Goal: Task Accomplishment & Management: Complete application form

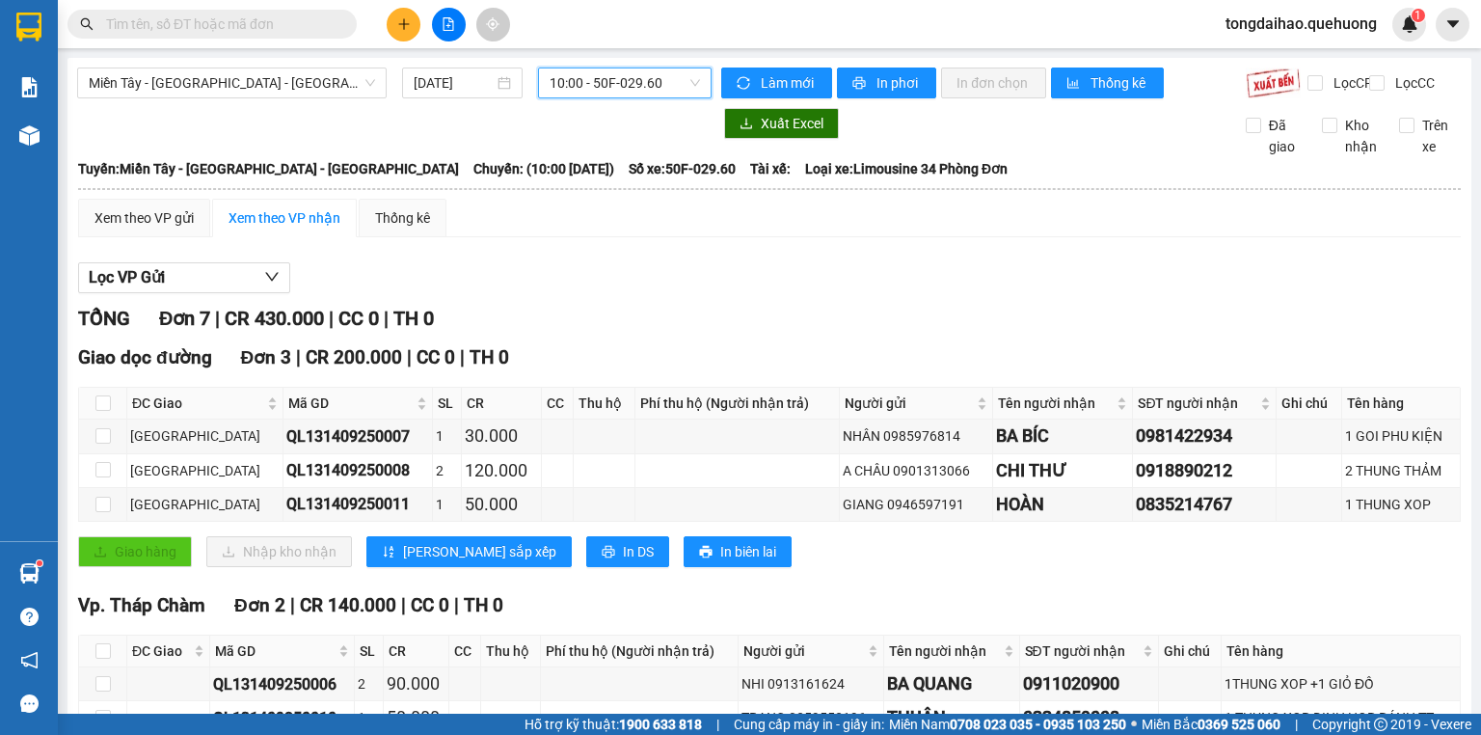
scroll to position [231, 0]
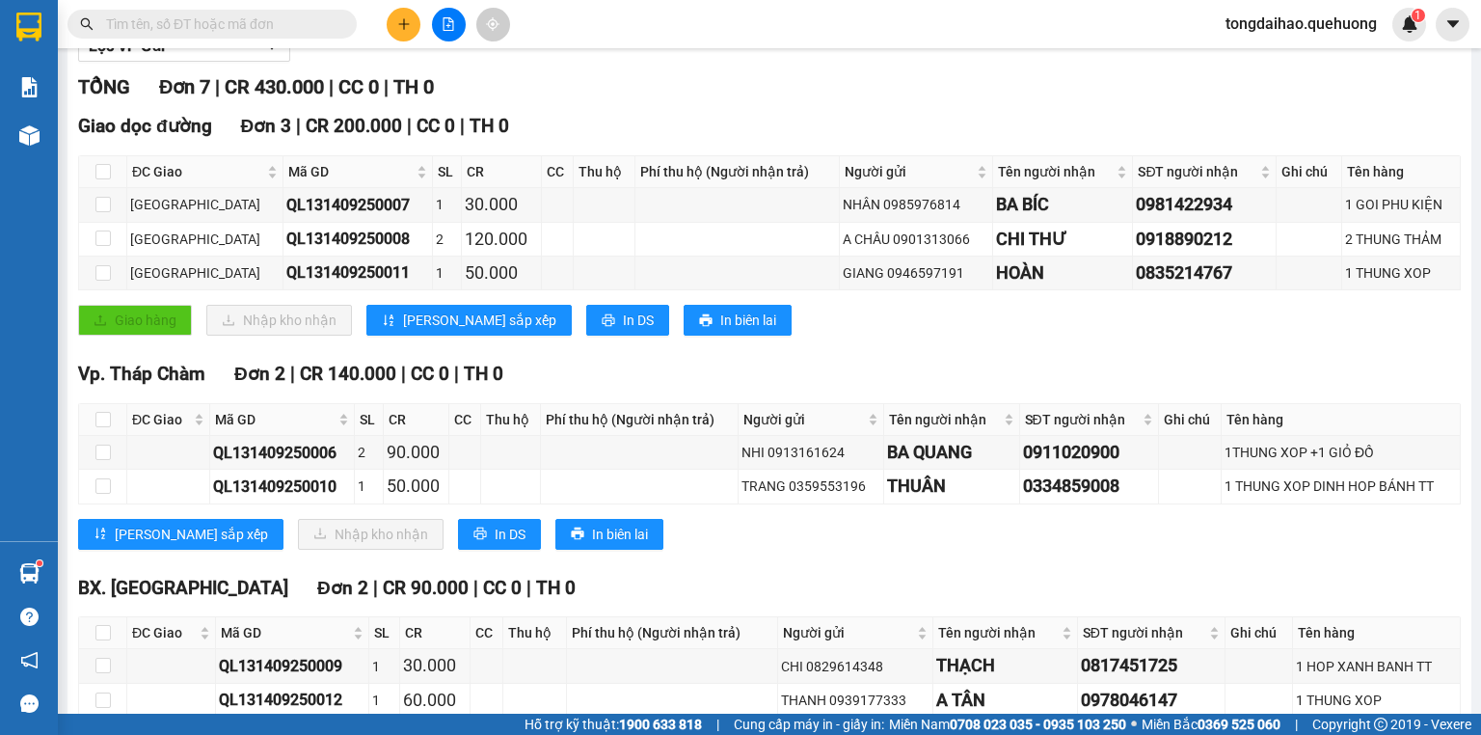
click at [215, 27] on input "text" at bounding box center [220, 23] width 228 height 21
click at [226, 18] on input "text" at bounding box center [220, 23] width 228 height 21
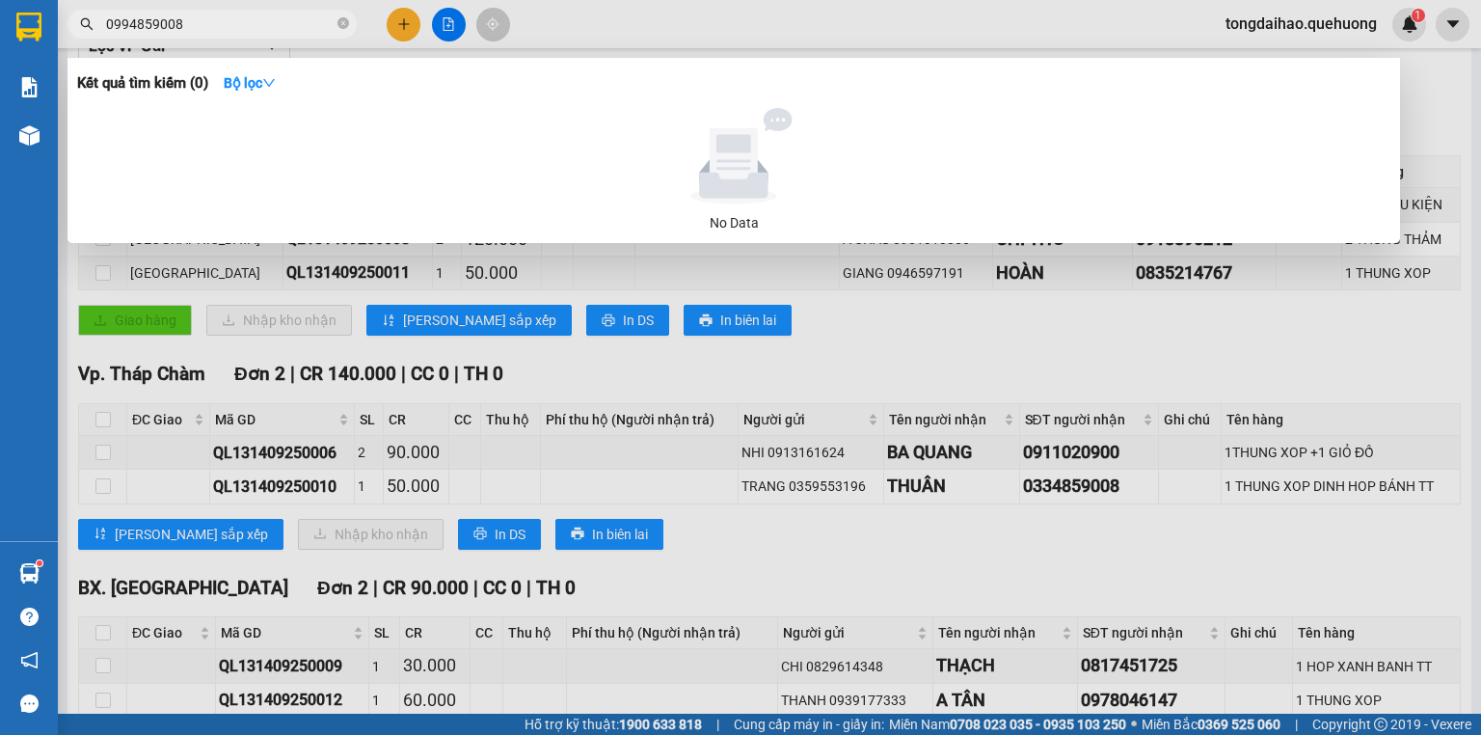
click at [127, 22] on input "0994859008" at bounding box center [220, 23] width 228 height 21
click at [141, 20] on input "03394859008" at bounding box center [220, 23] width 228 height 21
type input "0339859008"
click at [203, 25] on input "0339859008" at bounding box center [220, 23] width 228 height 21
click at [343, 25] on icon "close-circle" at bounding box center [343, 23] width 12 height 12
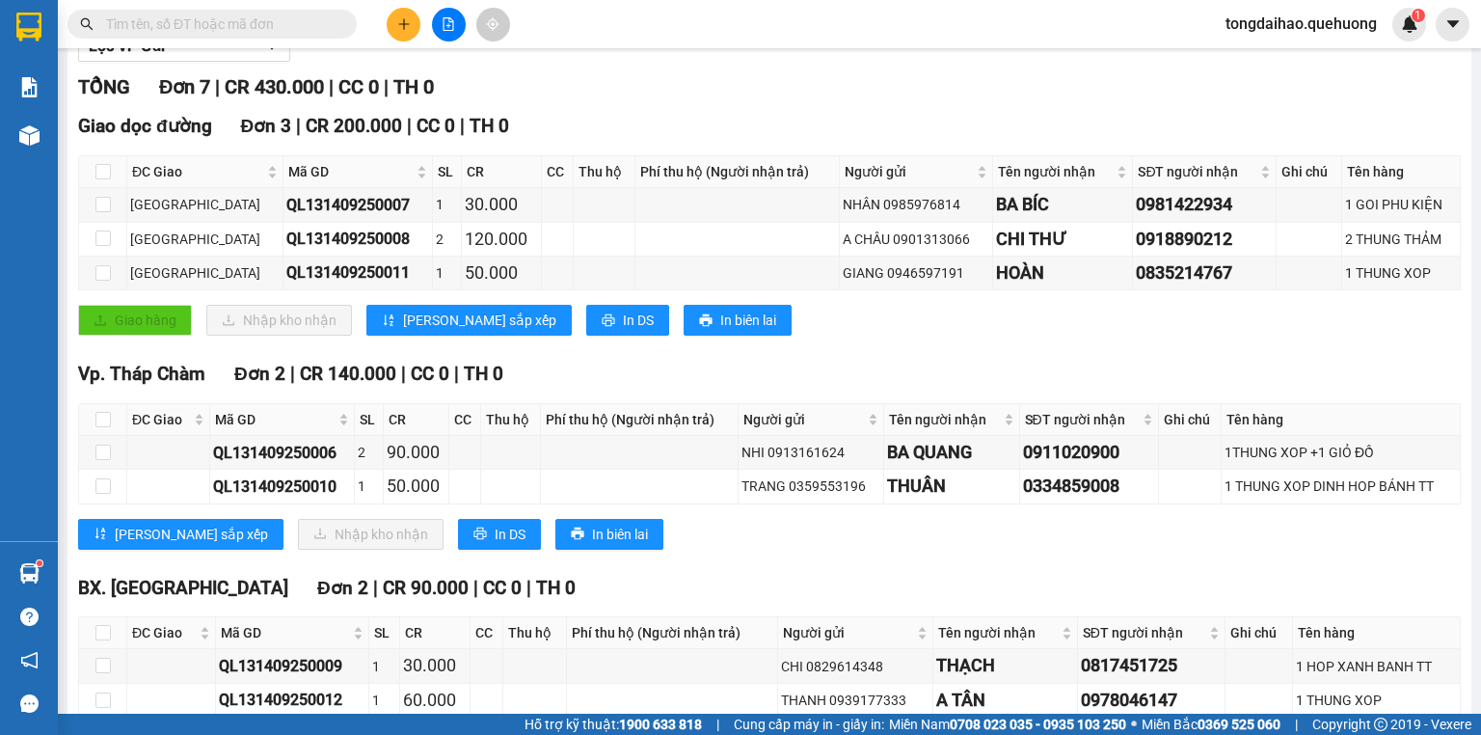
click at [398, 20] on icon "plus" at bounding box center [403, 23] width 13 height 13
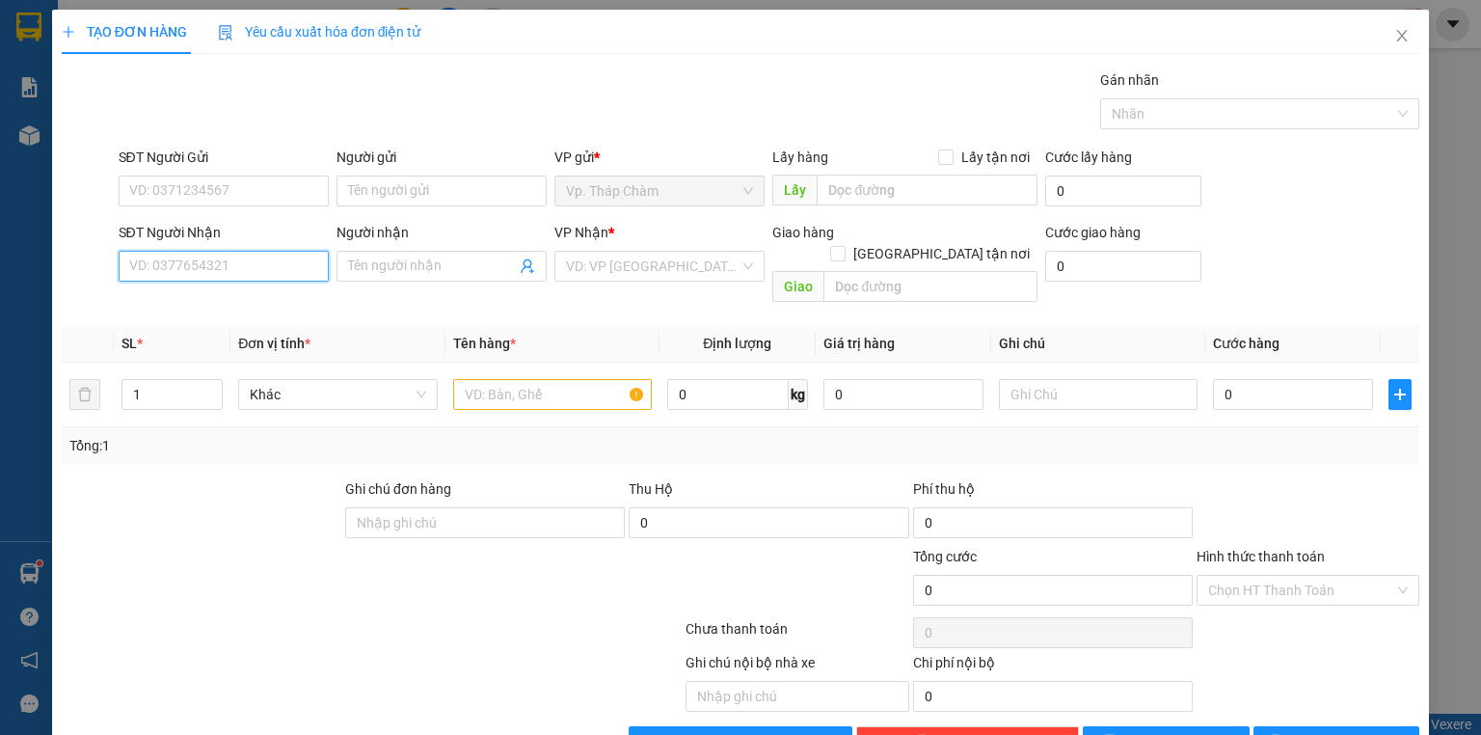
click at [234, 270] on input "SĐT Người Nhận" at bounding box center [224, 266] width 210 height 31
type input "0909956757"
click at [220, 302] on div "0909956757 - VY" at bounding box center [221, 303] width 185 height 21
type input "VY"
type input "50.000"
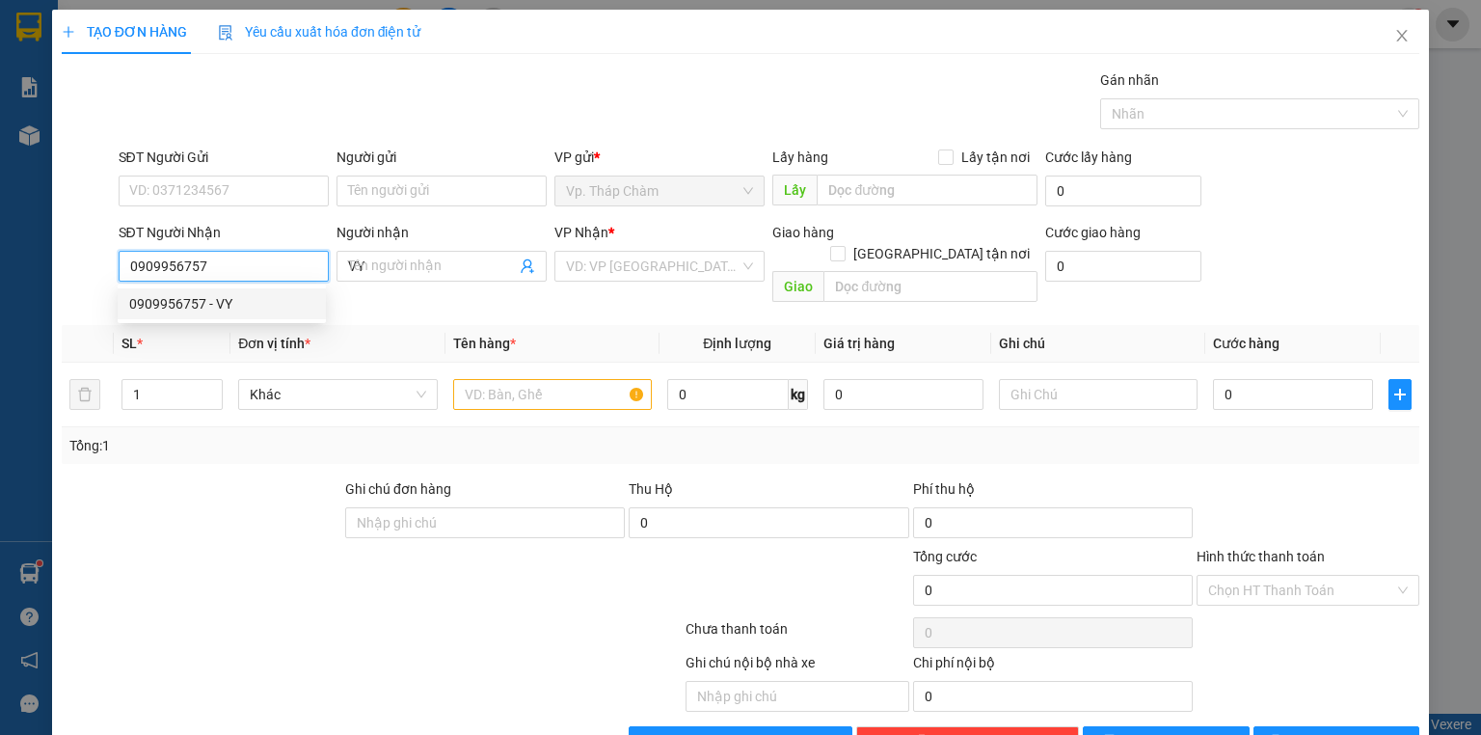
type input "50.000"
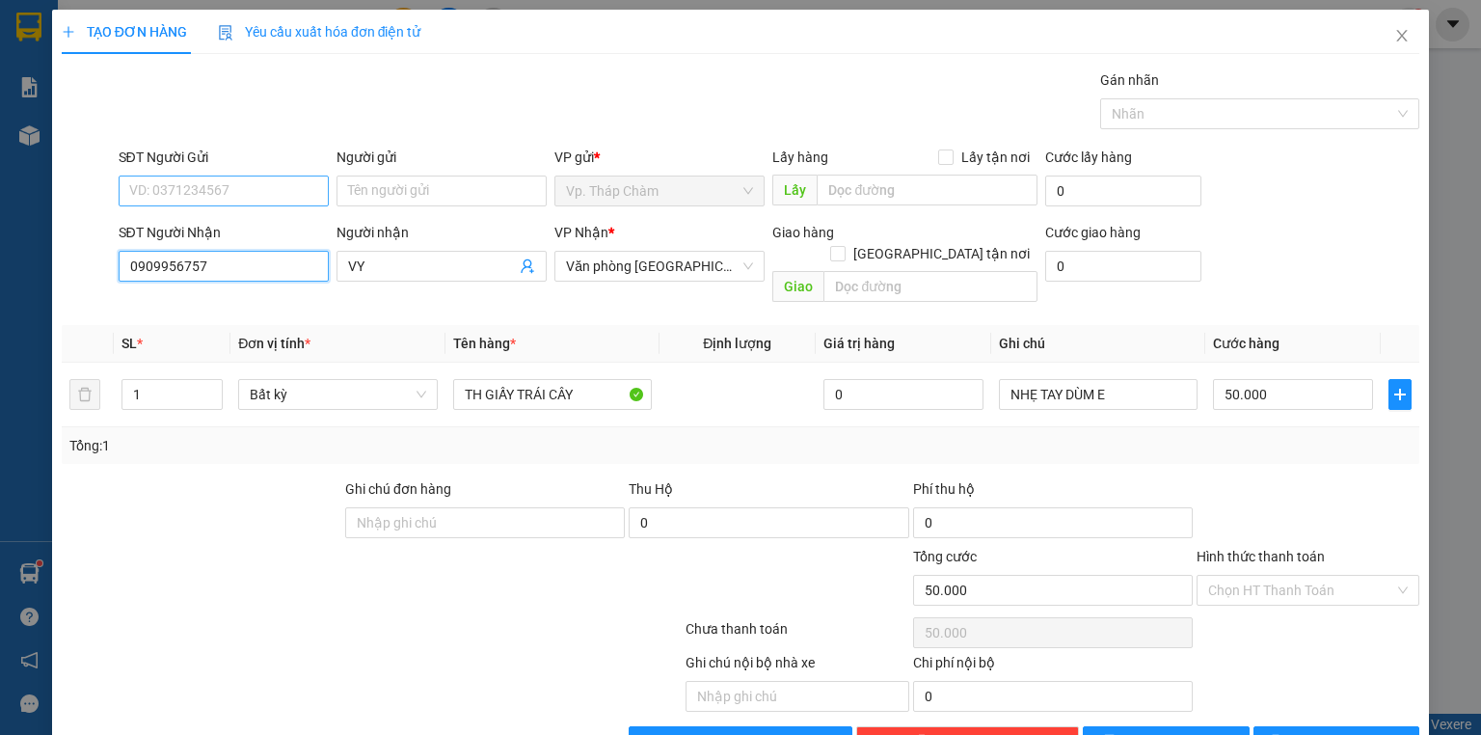
type input "0909956757"
click at [219, 186] on input "SĐT Người Gửi" at bounding box center [224, 190] width 210 height 31
click at [239, 228] on div "0969103231 - NA" at bounding box center [221, 228] width 185 height 21
type input "0969103231"
type input "NA"
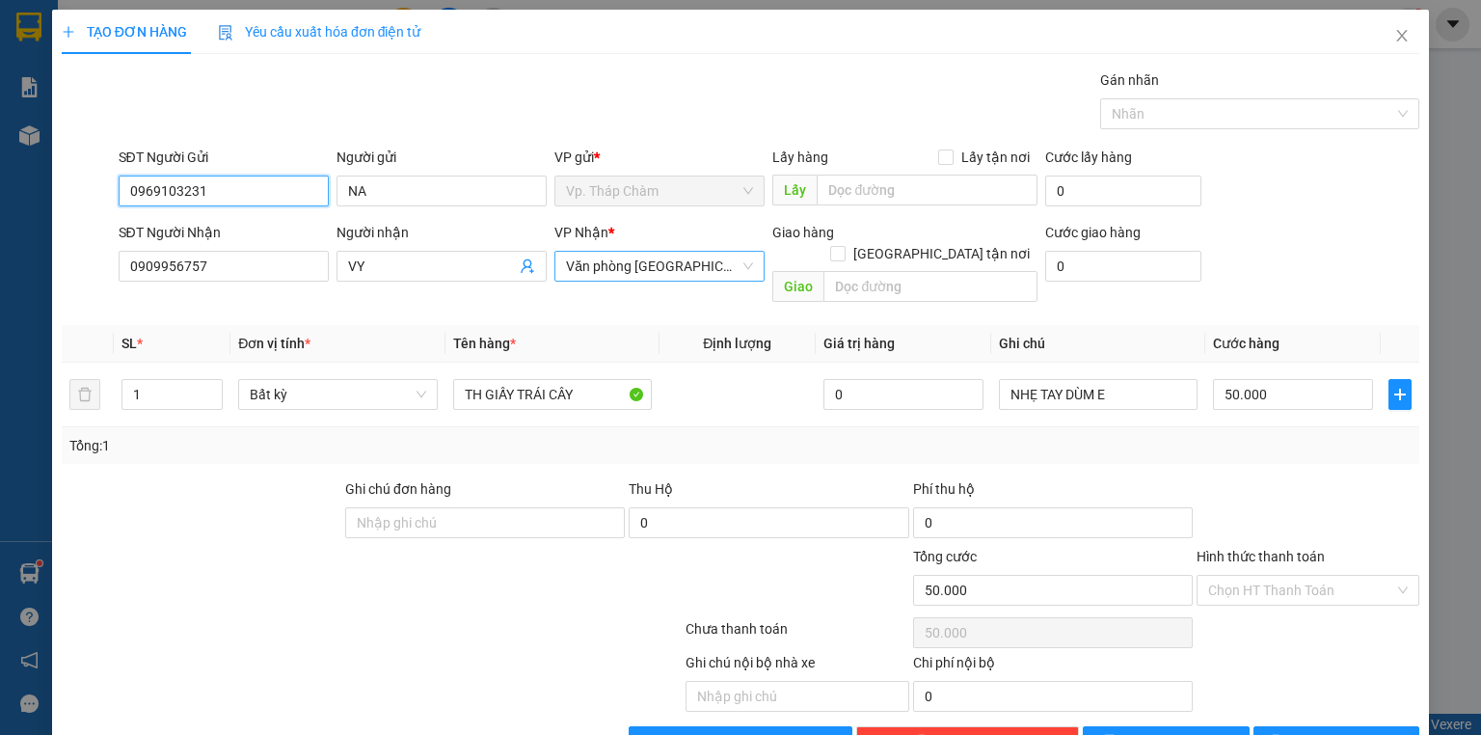
click at [742, 261] on span "Văn phòng [GEOGRAPHIC_DATA]" at bounding box center [659, 266] width 187 height 29
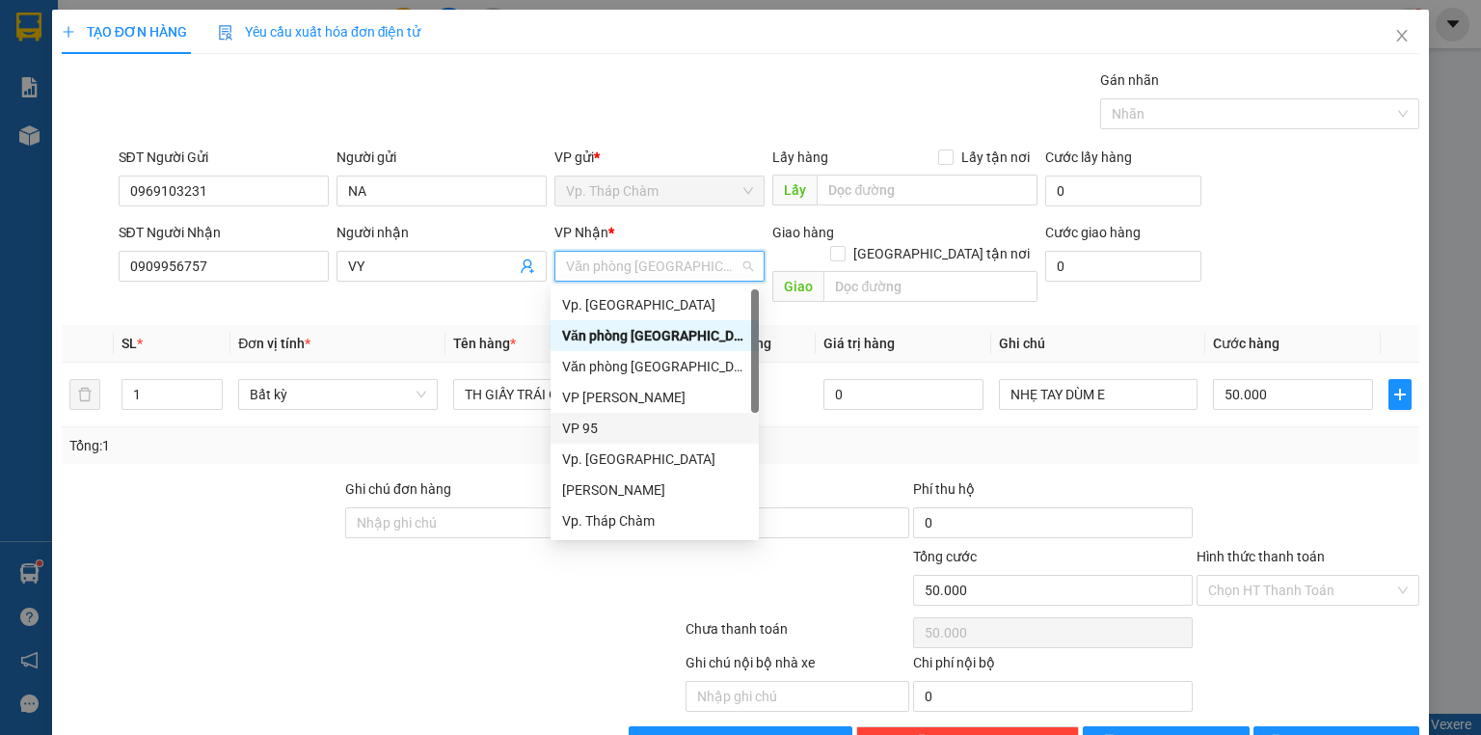
click at [652, 426] on div "VP 95" at bounding box center [654, 428] width 185 height 21
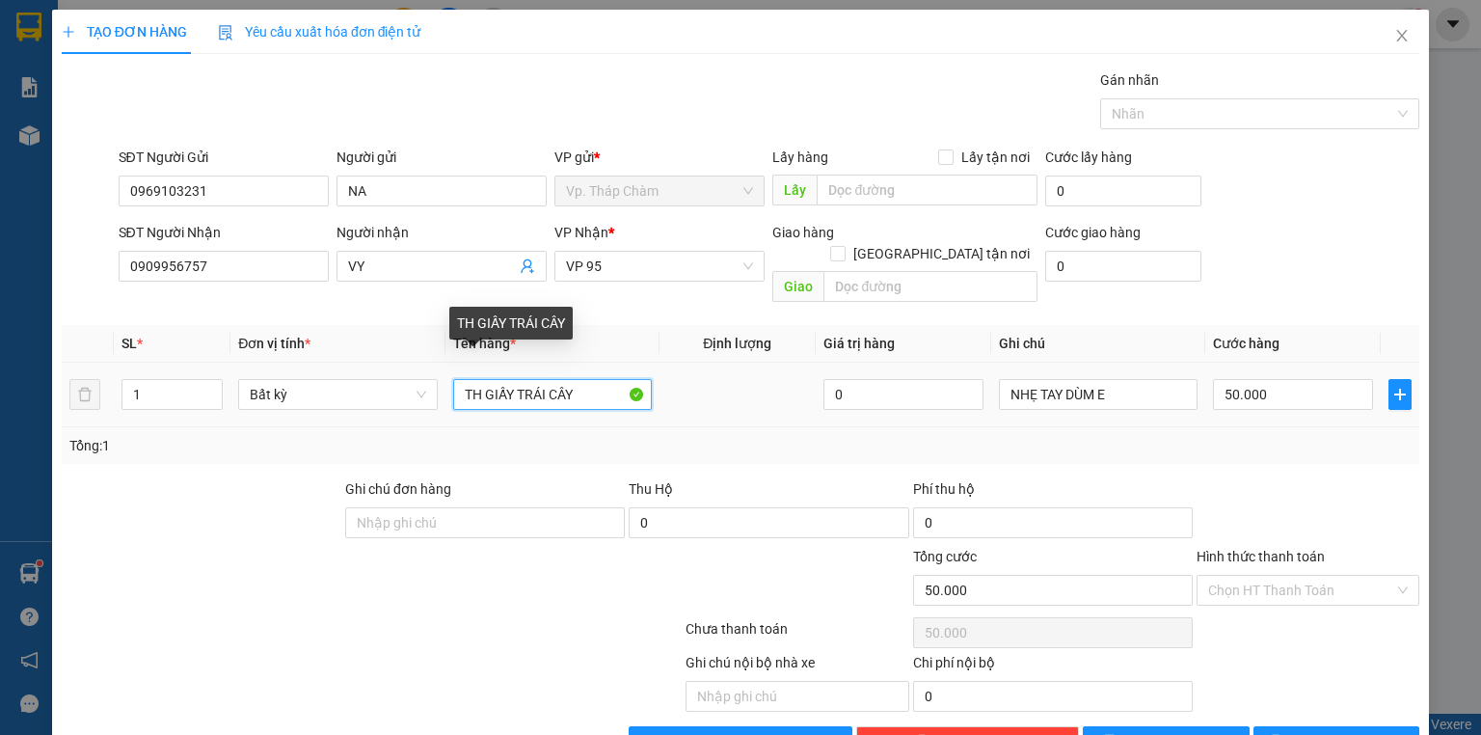
click at [587, 379] on input "TH GIẤY TRÁI CÂY" at bounding box center [552, 394] width 199 height 31
type input "TH XỐP + TH GIẤY"
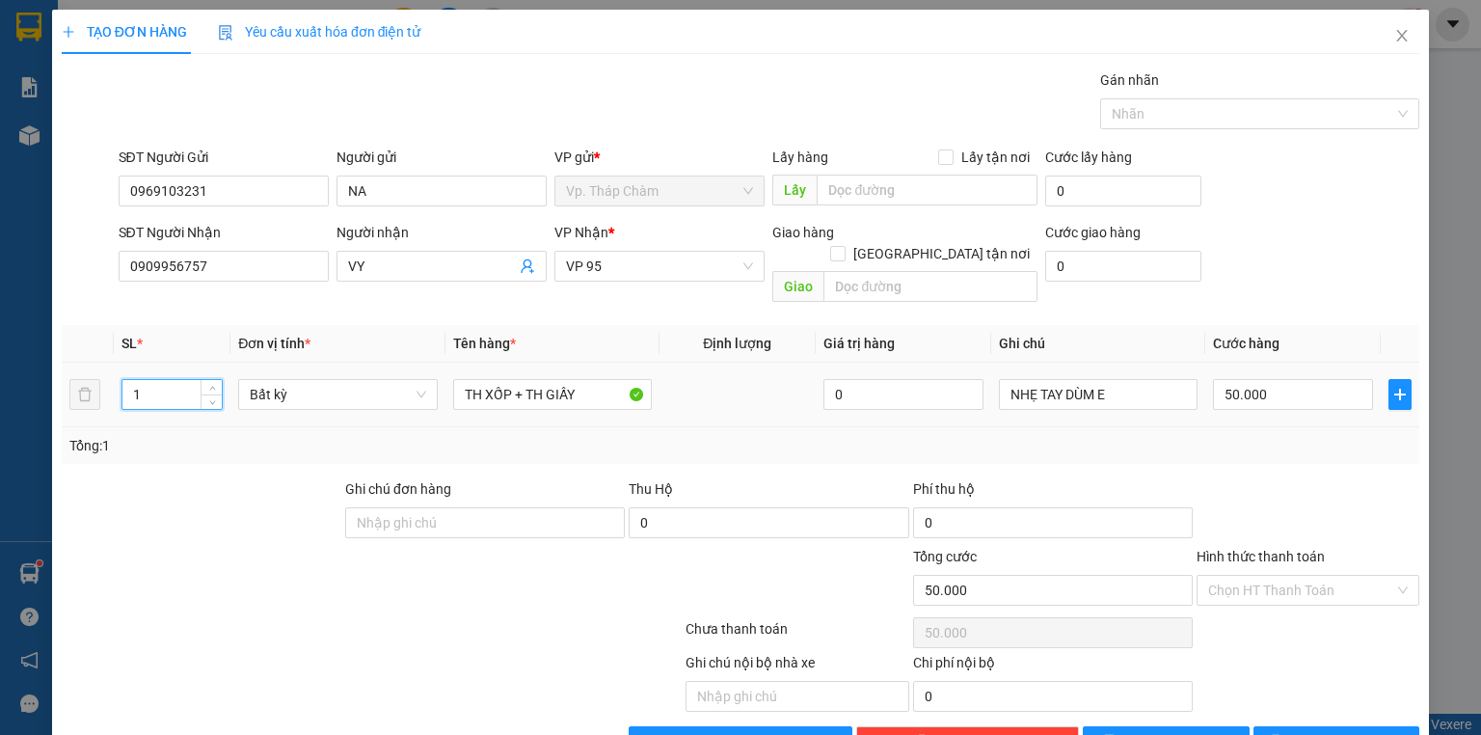
drag, startPoint x: 146, startPoint y: 368, endPoint x: 127, endPoint y: 372, distance: 18.7
click at [127, 380] on input "1" at bounding box center [171, 394] width 99 height 29
type input "2"
click at [505, 379] on input "TH XỐP + TH GIẤY" at bounding box center [552, 394] width 199 height 31
type input "TH XỐP + TH GIẤY"
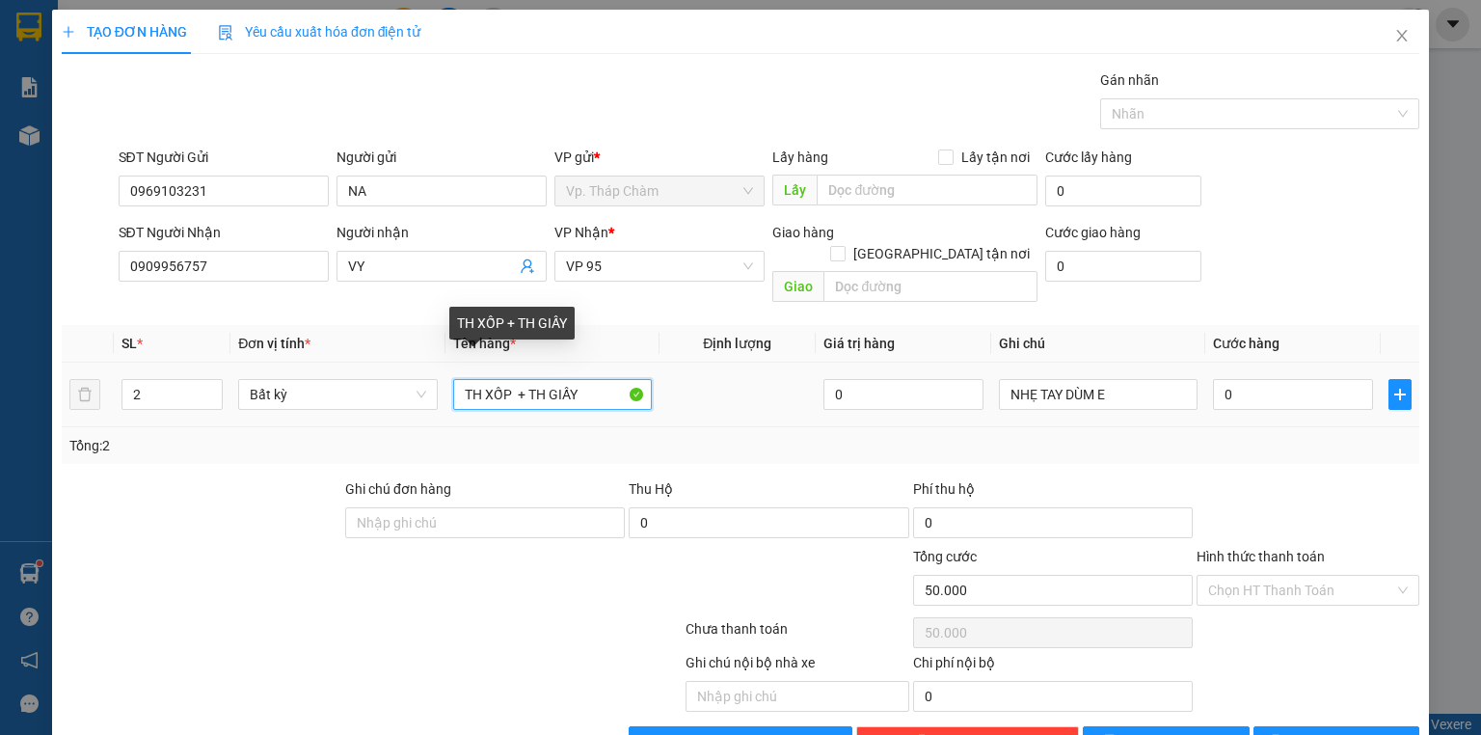
type input "0"
click at [618, 379] on input "TH XỐP TRẮNG + TH GIẤY" at bounding box center [552, 394] width 199 height 31
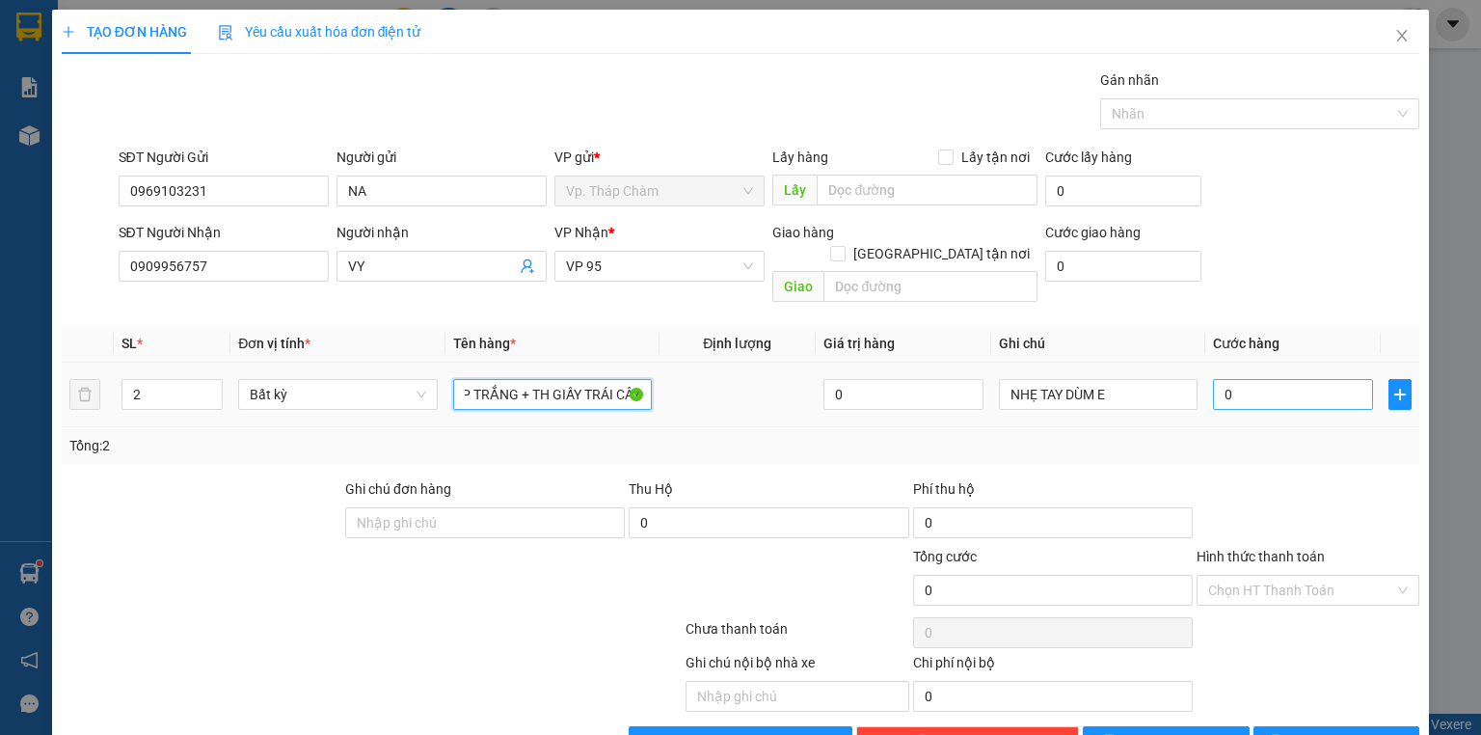
type input "TH XỐP TRẮNG + TH GIẤY TRÁI CÂY"
click at [1230, 379] on input "0" at bounding box center [1293, 394] width 160 height 31
type input "1"
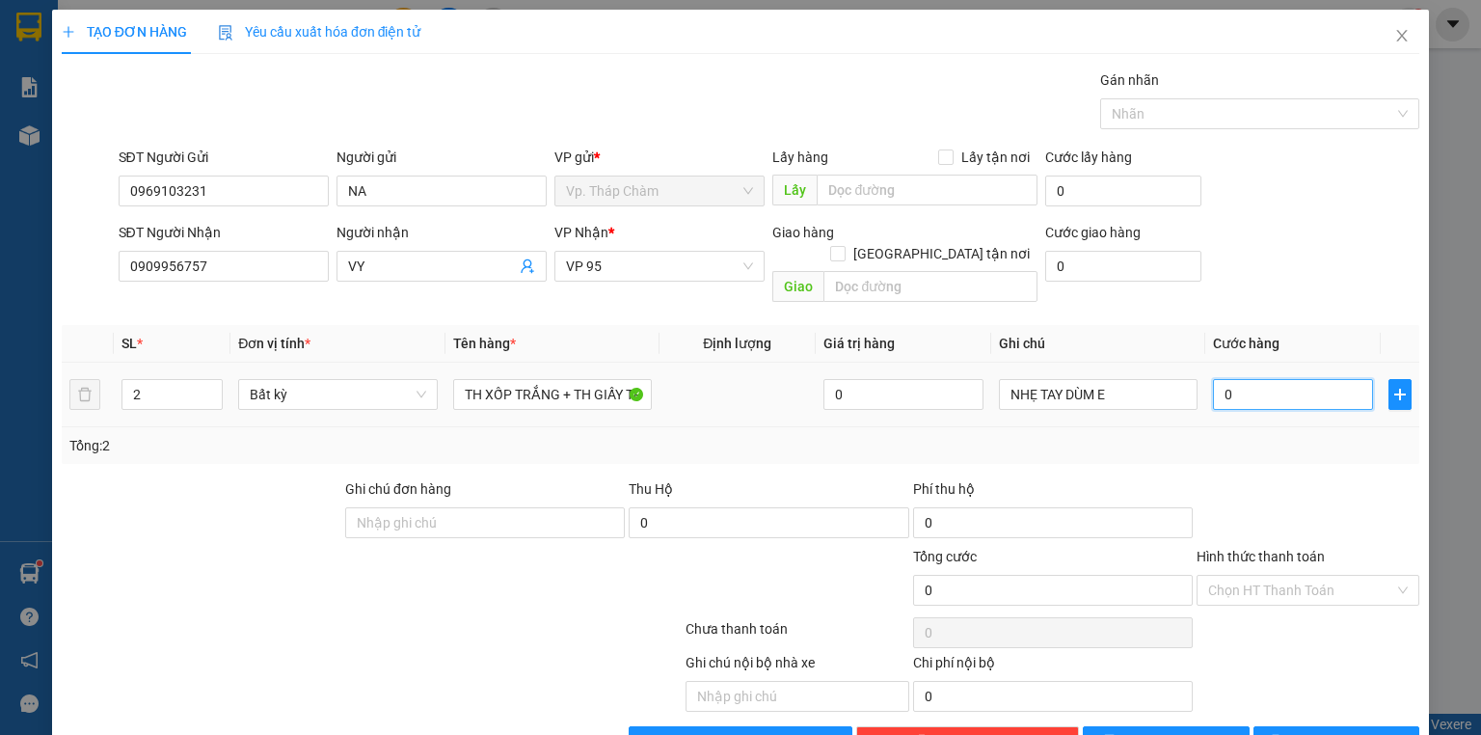
type input "1"
type input "10"
type input "100"
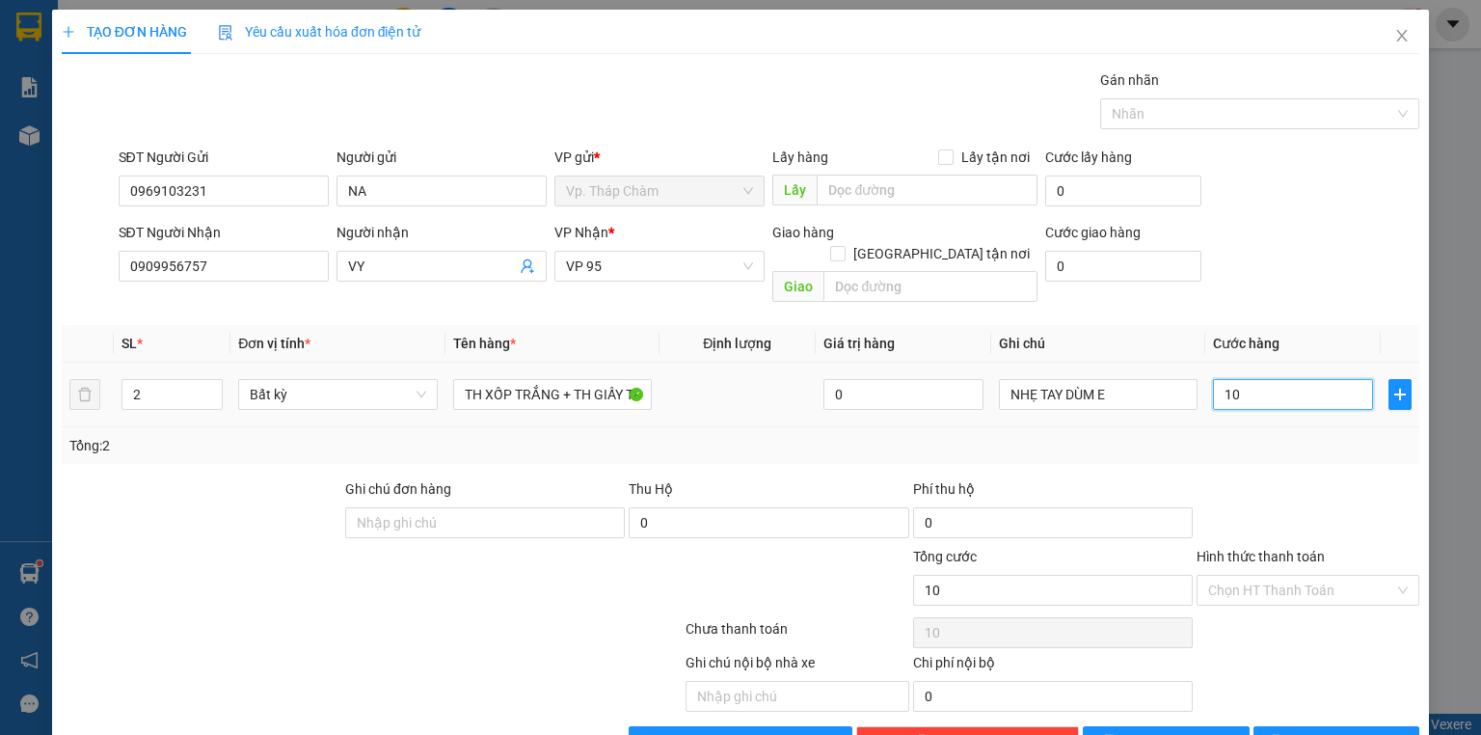
type input "100"
type input "1.000"
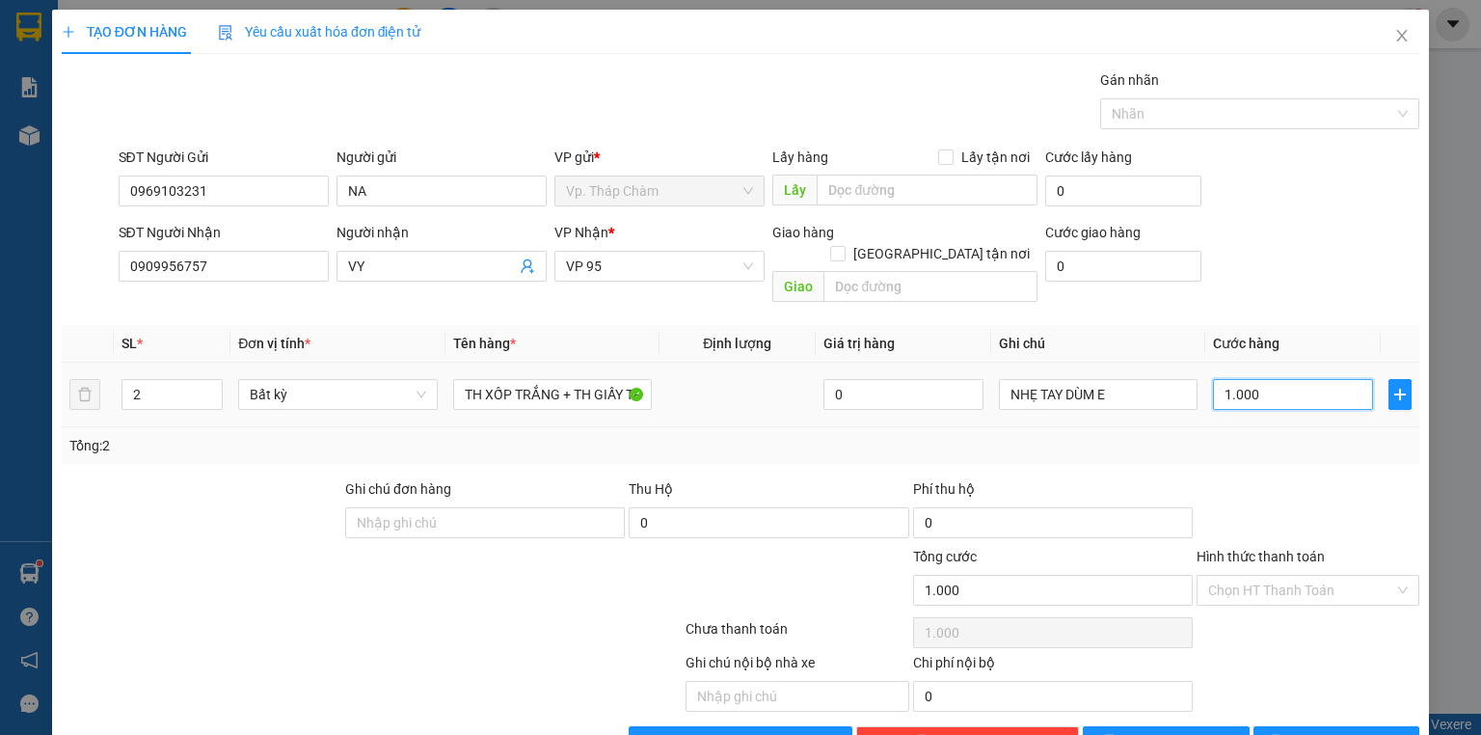
type input "10.000"
type input "100.000"
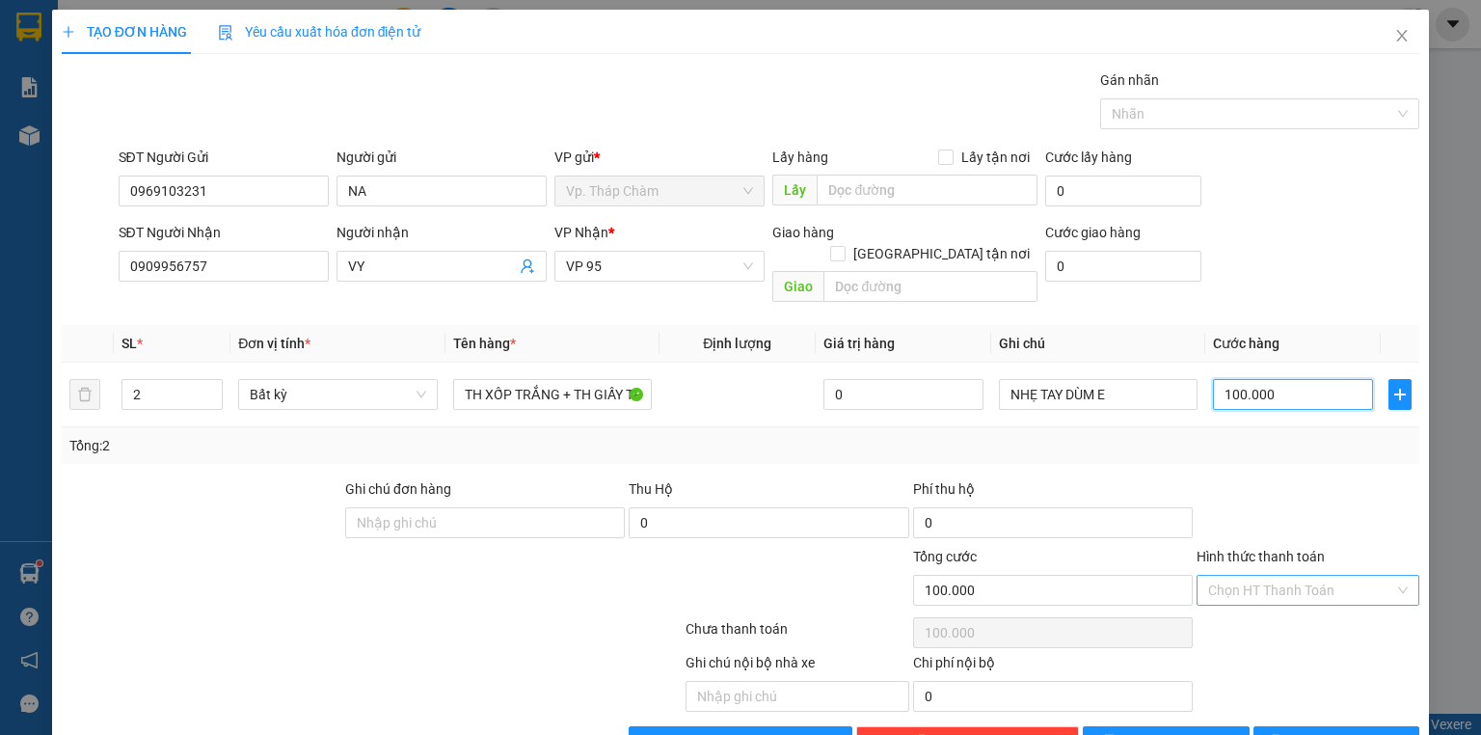
click at [1390, 575] on div "Chọn HT Thanh Toán" at bounding box center [1308, 590] width 223 height 31
type input "100.000"
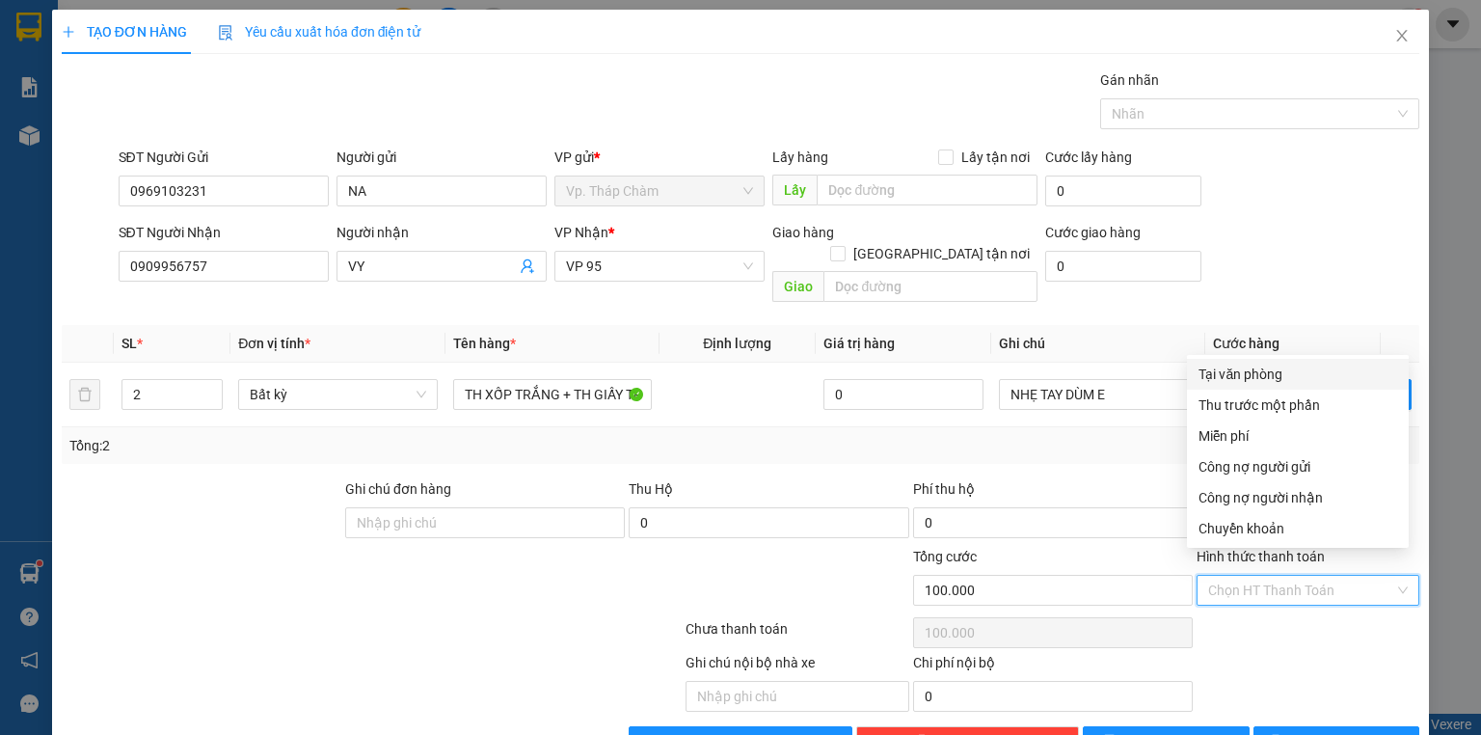
click at [1250, 372] on div "Tại văn phòng" at bounding box center [1298, 374] width 199 height 21
type input "0"
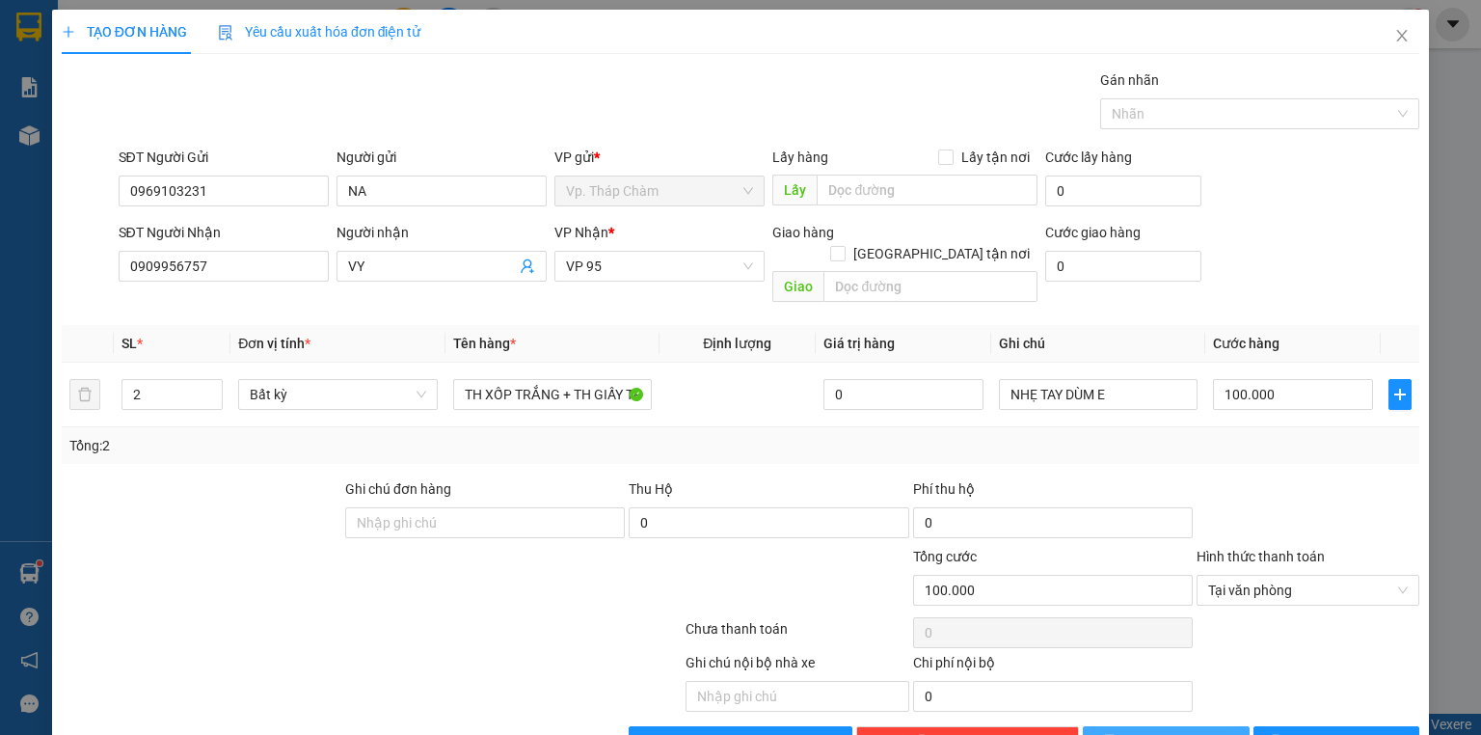
click at [1192, 726] on button "[PERSON_NAME]" at bounding box center [1166, 741] width 167 height 31
type input "0"
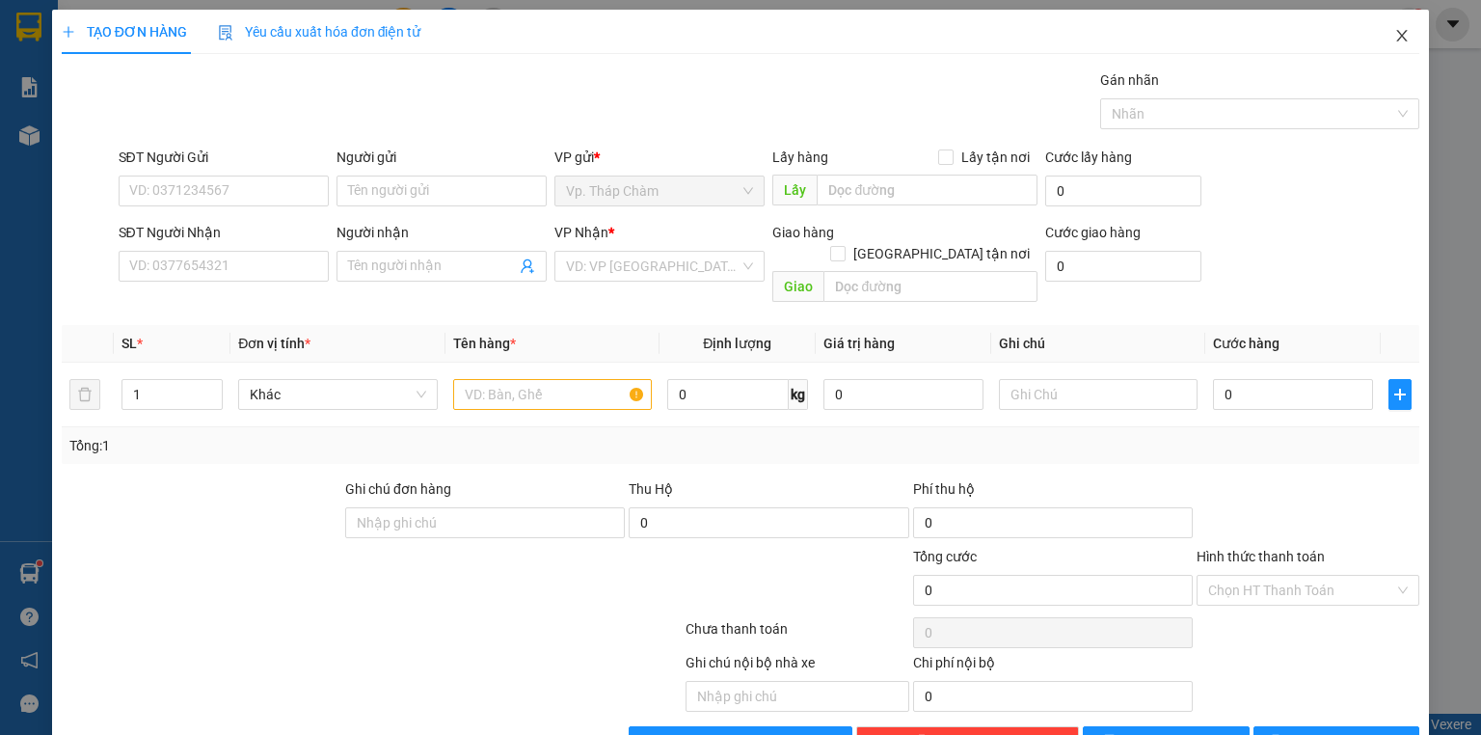
click at [1394, 40] on icon "close" at bounding box center [1401, 35] width 15 height 15
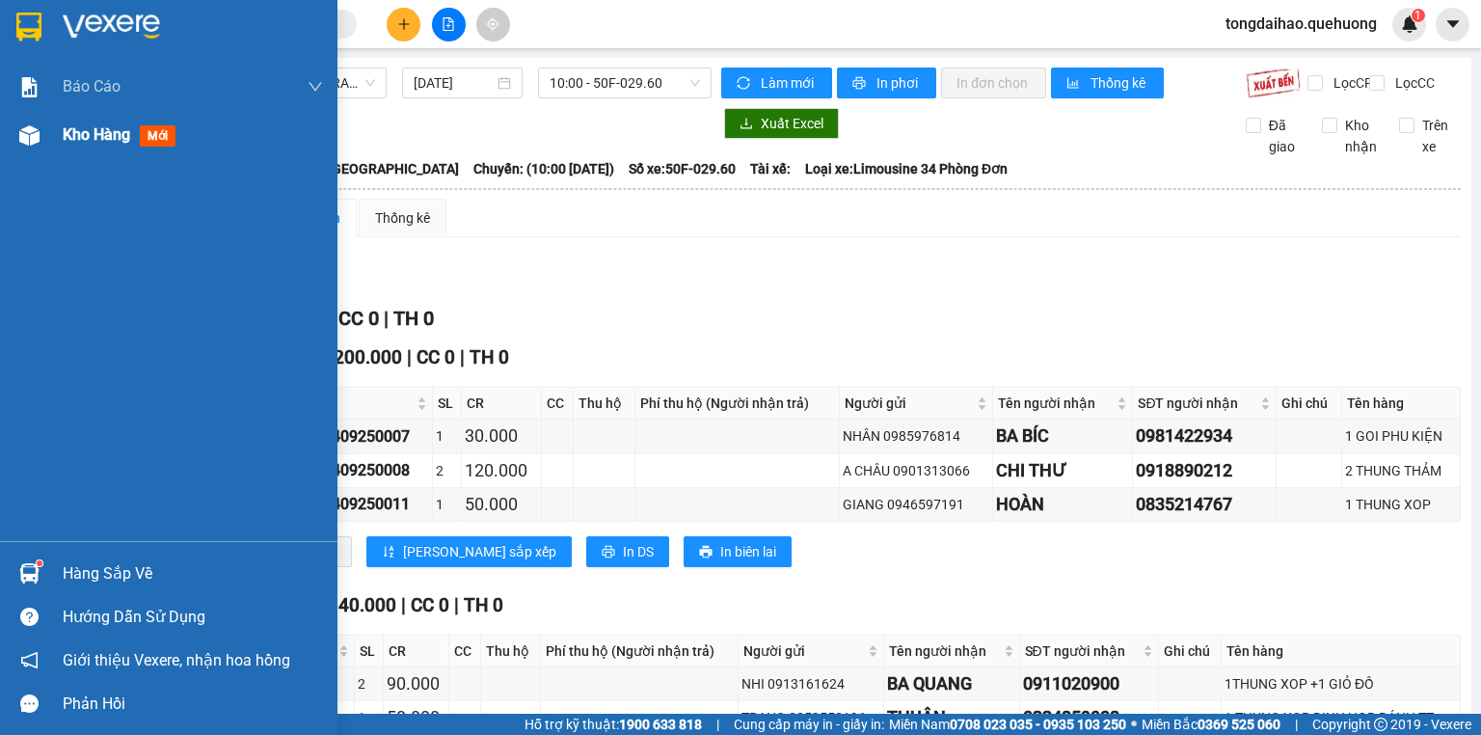
click at [66, 132] on span "Kho hàng" at bounding box center [96, 134] width 67 height 18
